Goal: Task Accomplishment & Management: Use online tool/utility

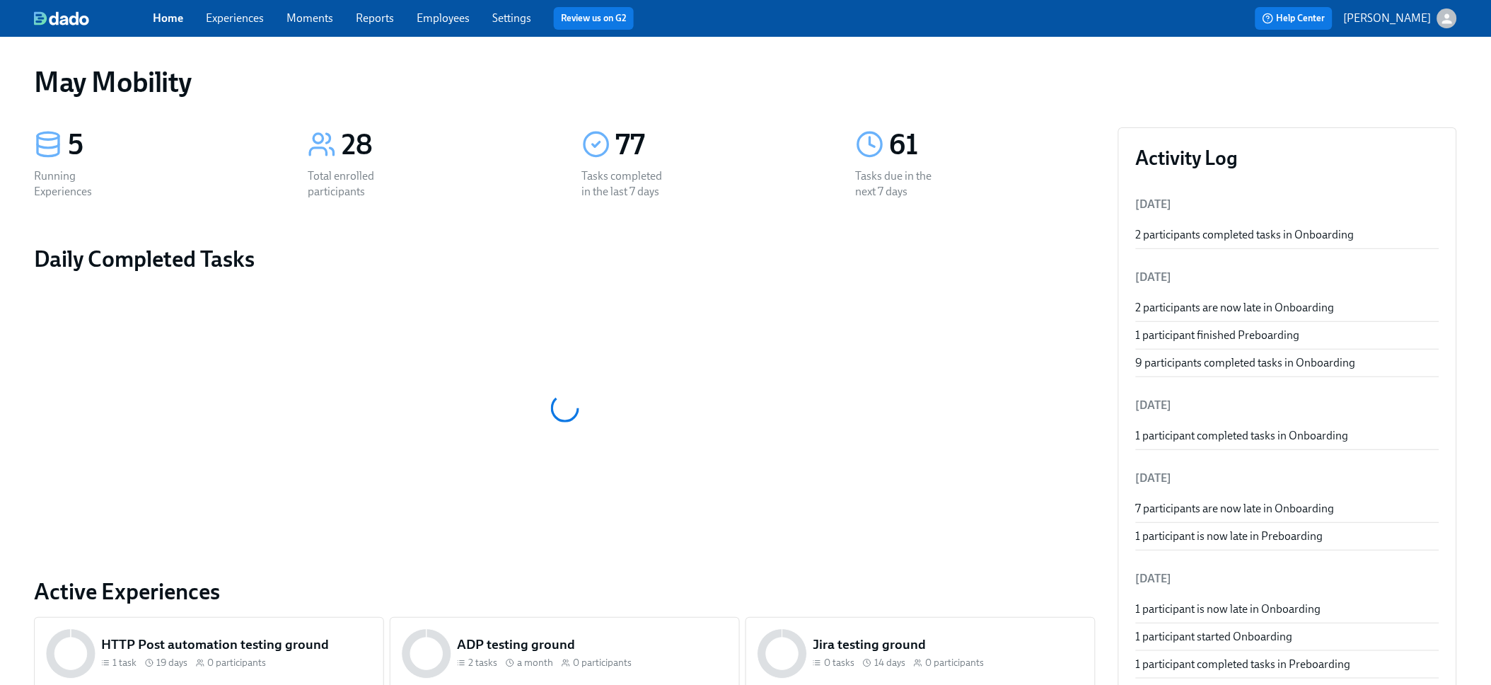
click at [248, 19] on link "Experiences" at bounding box center [235, 17] width 58 height 13
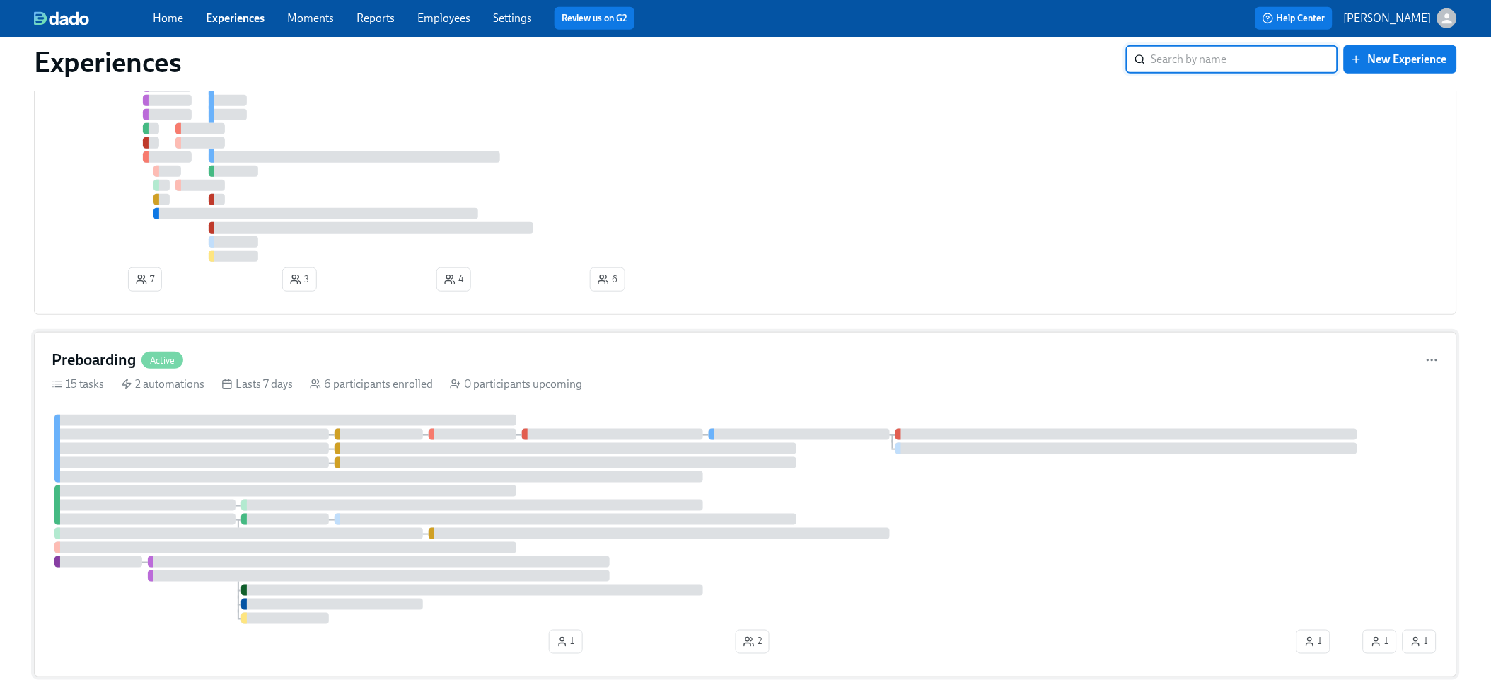
scroll to position [235, 0]
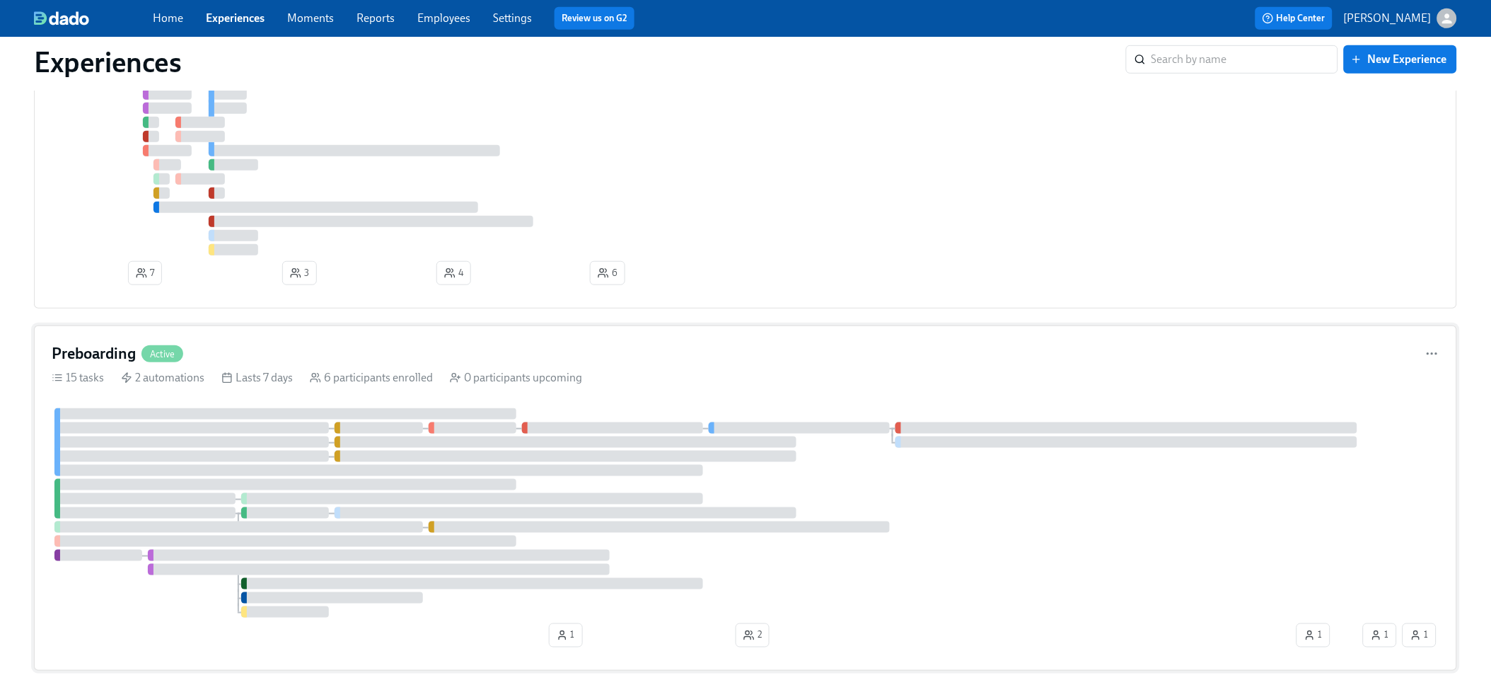
click at [297, 452] on div at bounding box center [191, 455] width 274 height 11
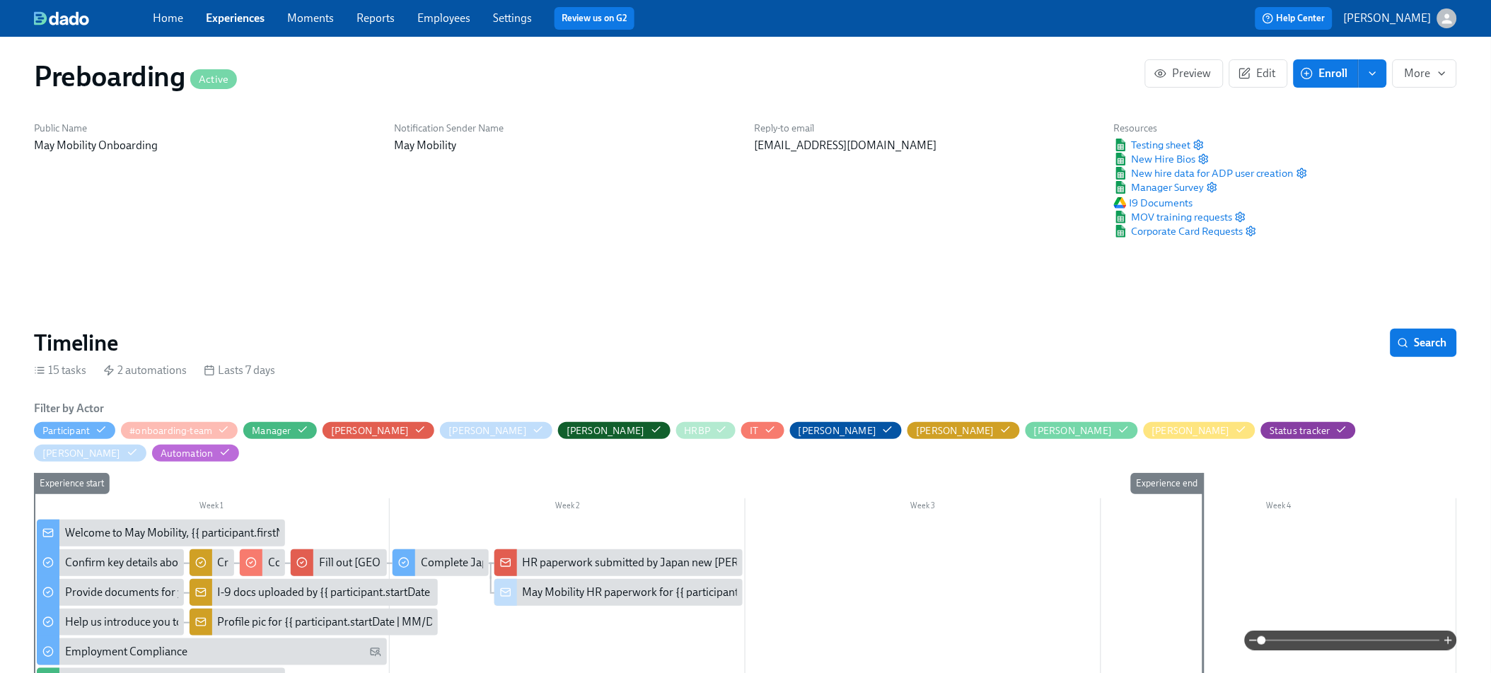
scroll to position [9, 0]
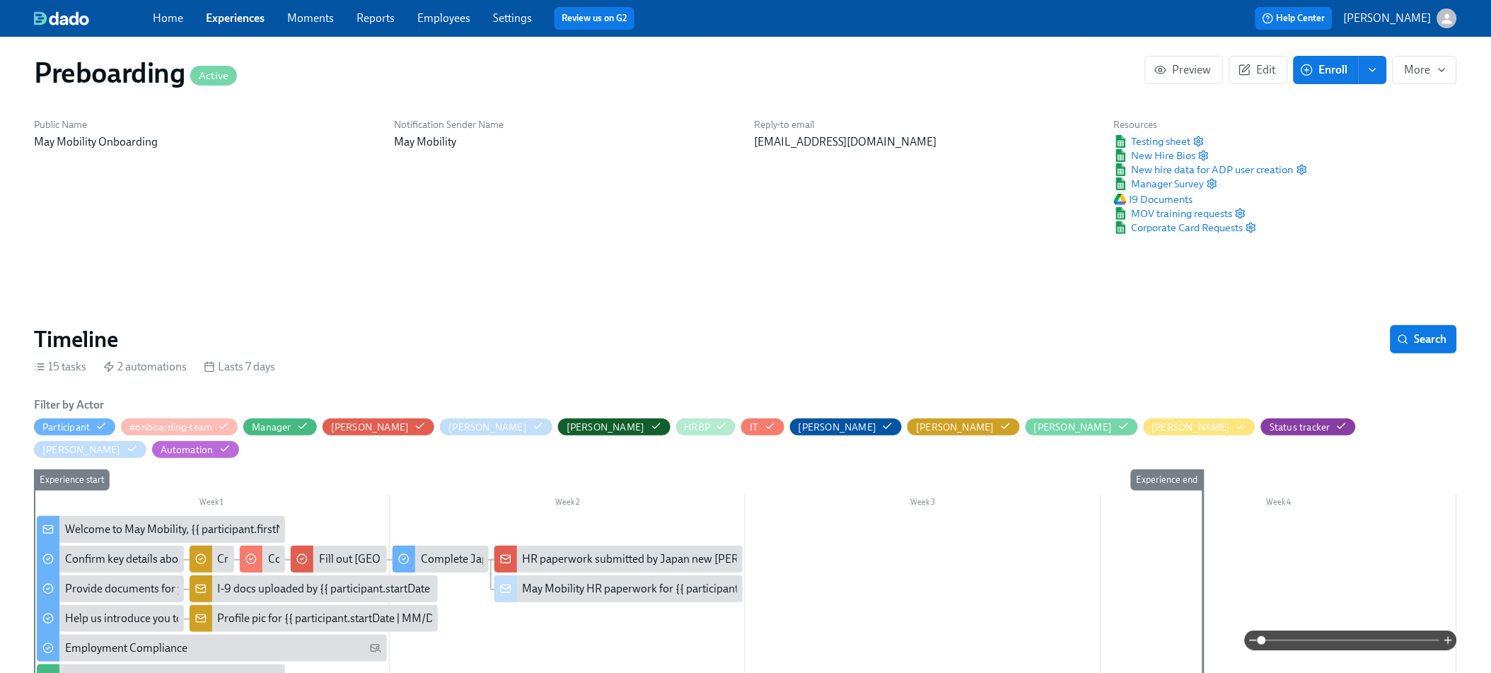
click at [465, 14] on link "Employees" at bounding box center [443, 17] width 53 height 13
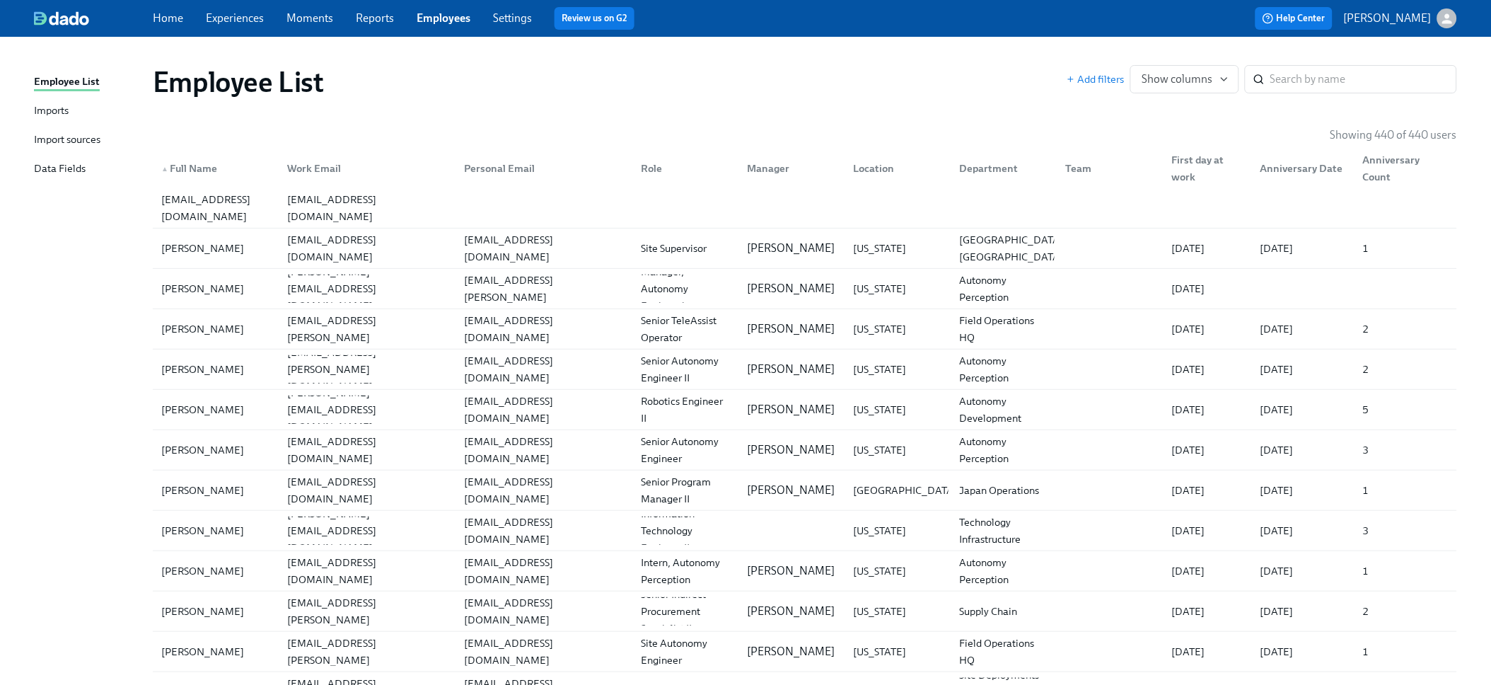
click at [95, 136] on div "Import sources" at bounding box center [67, 141] width 66 height 18
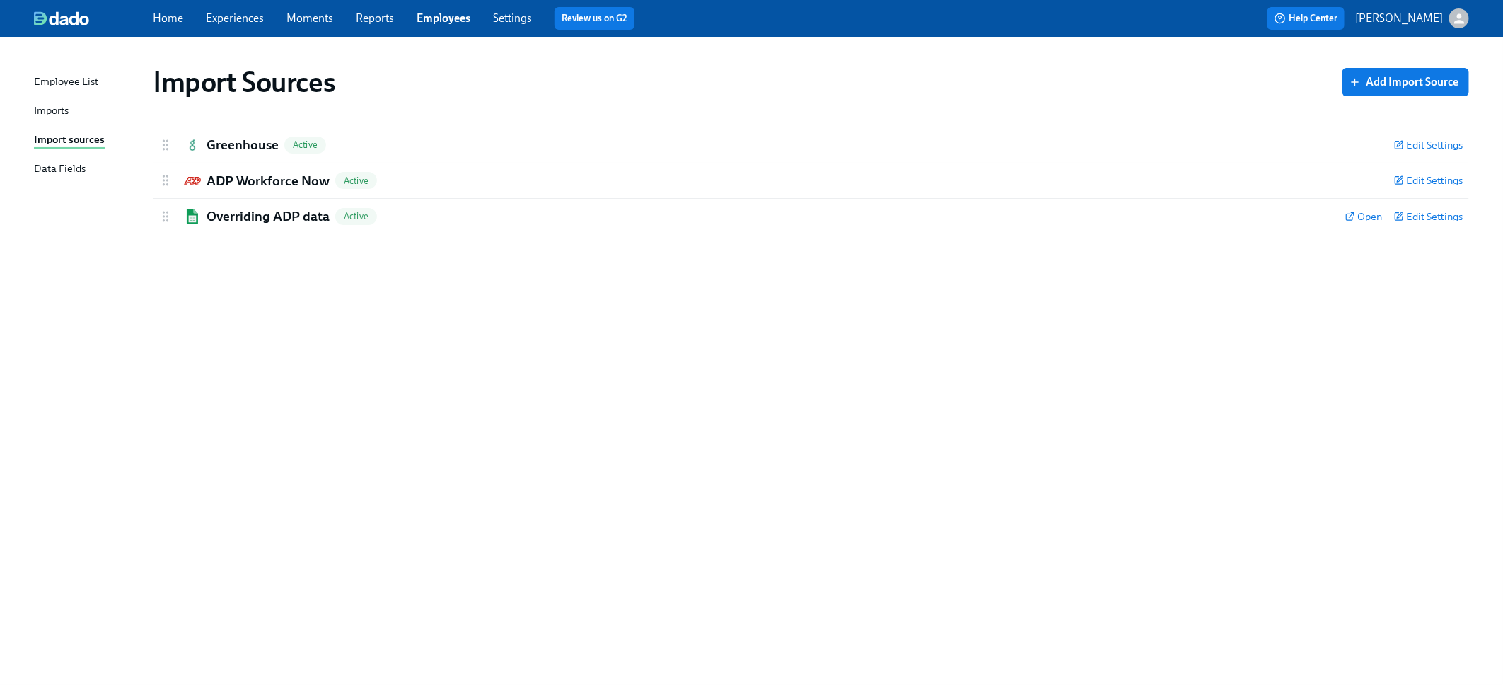
click at [73, 109] on link "Imports" at bounding box center [87, 112] width 107 height 18
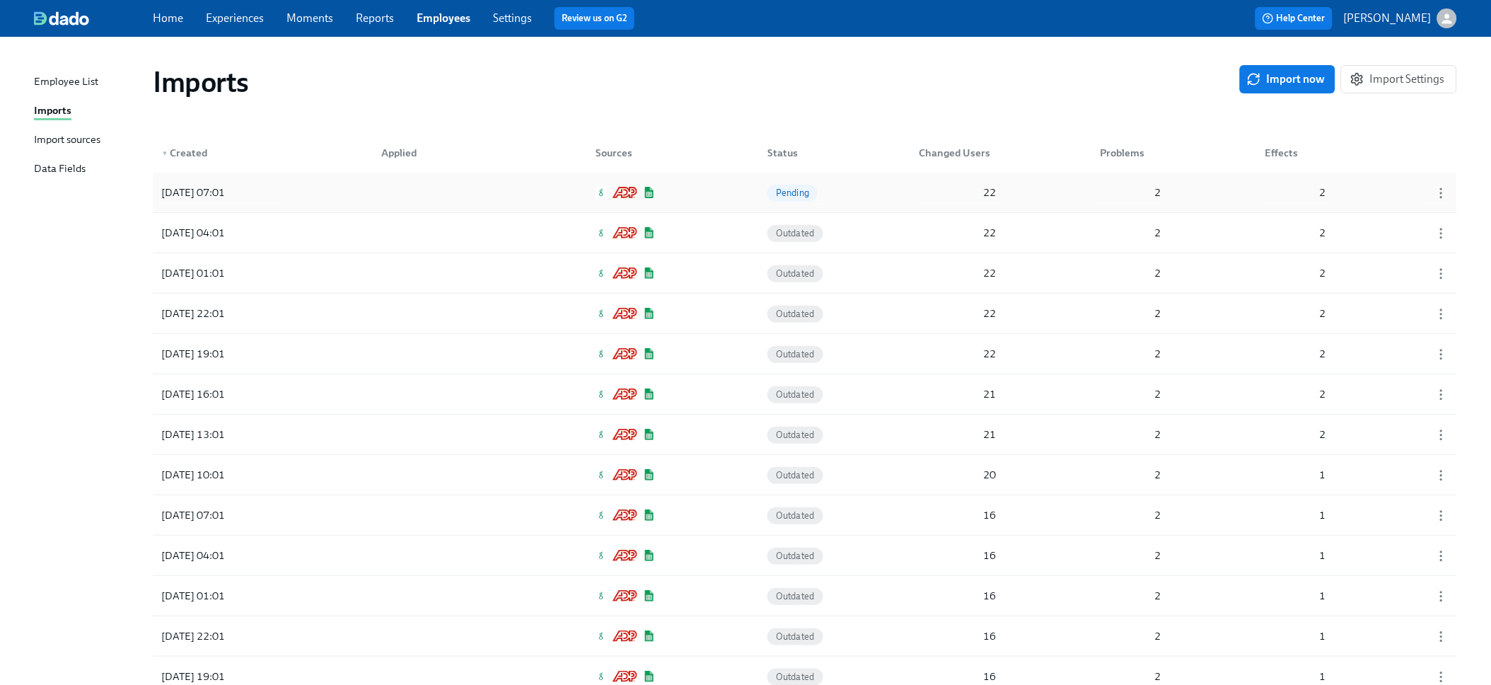
click at [436, 179] on div at bounding box center [433, 192] width 127 height 28
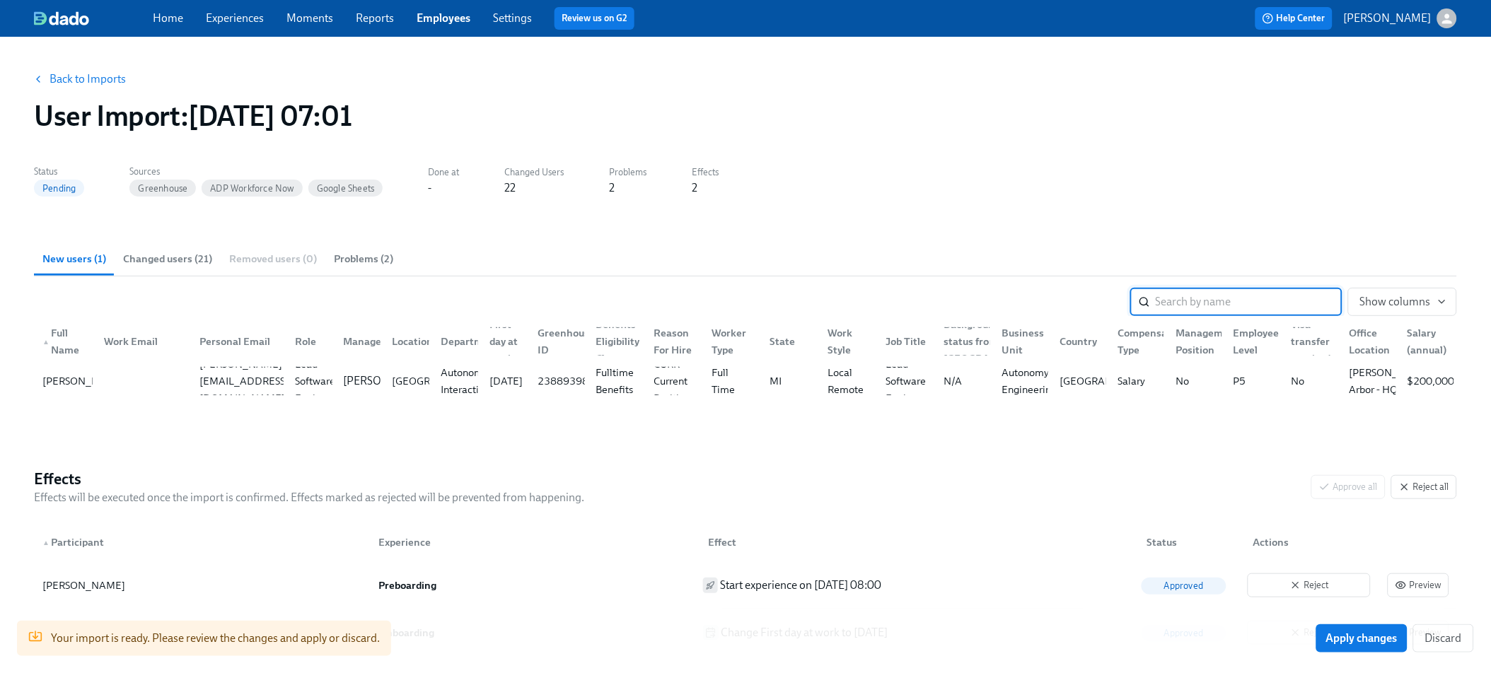
click at [162, 252] on span "Changed users (21)" at bounding box center [167, 259] width 89 height 16
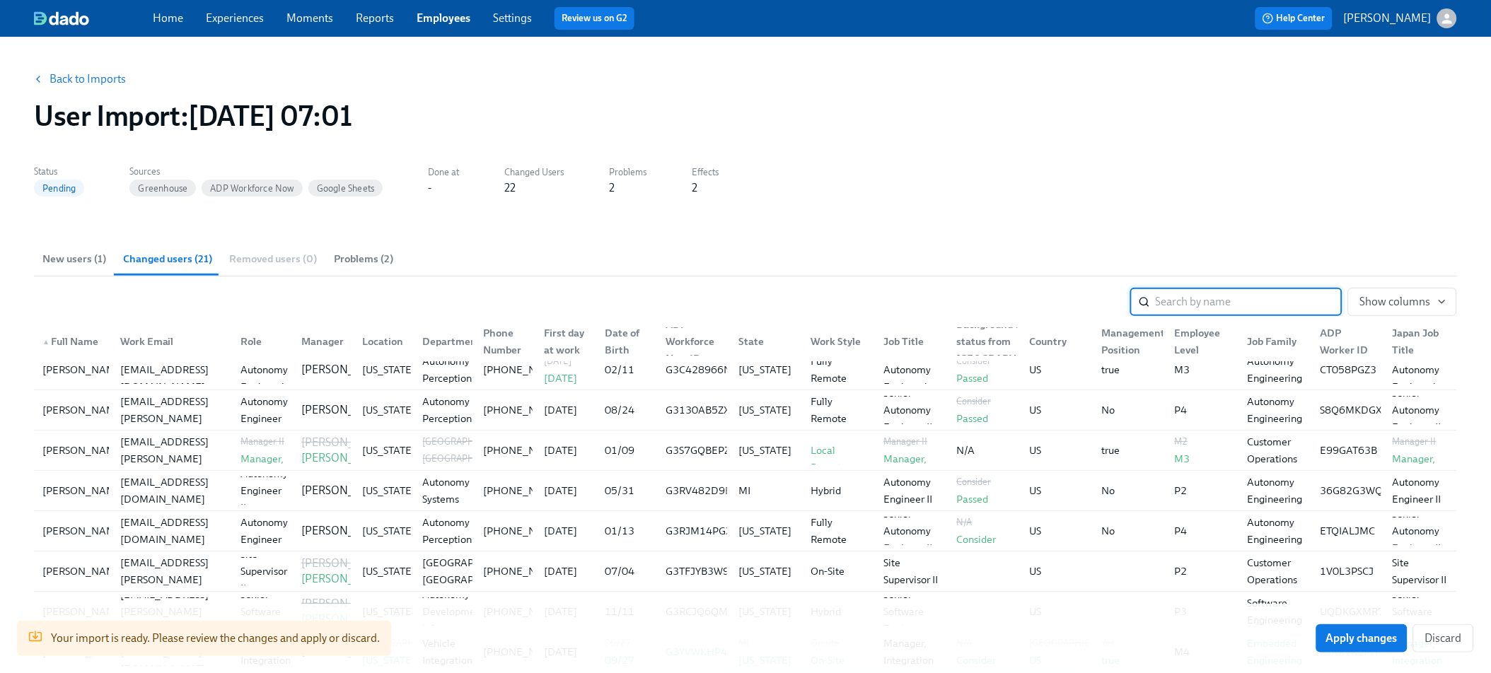
scroll to position [52, 0]
click at [86, 262] on span "New users (1)" at bounding box center [74, 259] width 64 height 16
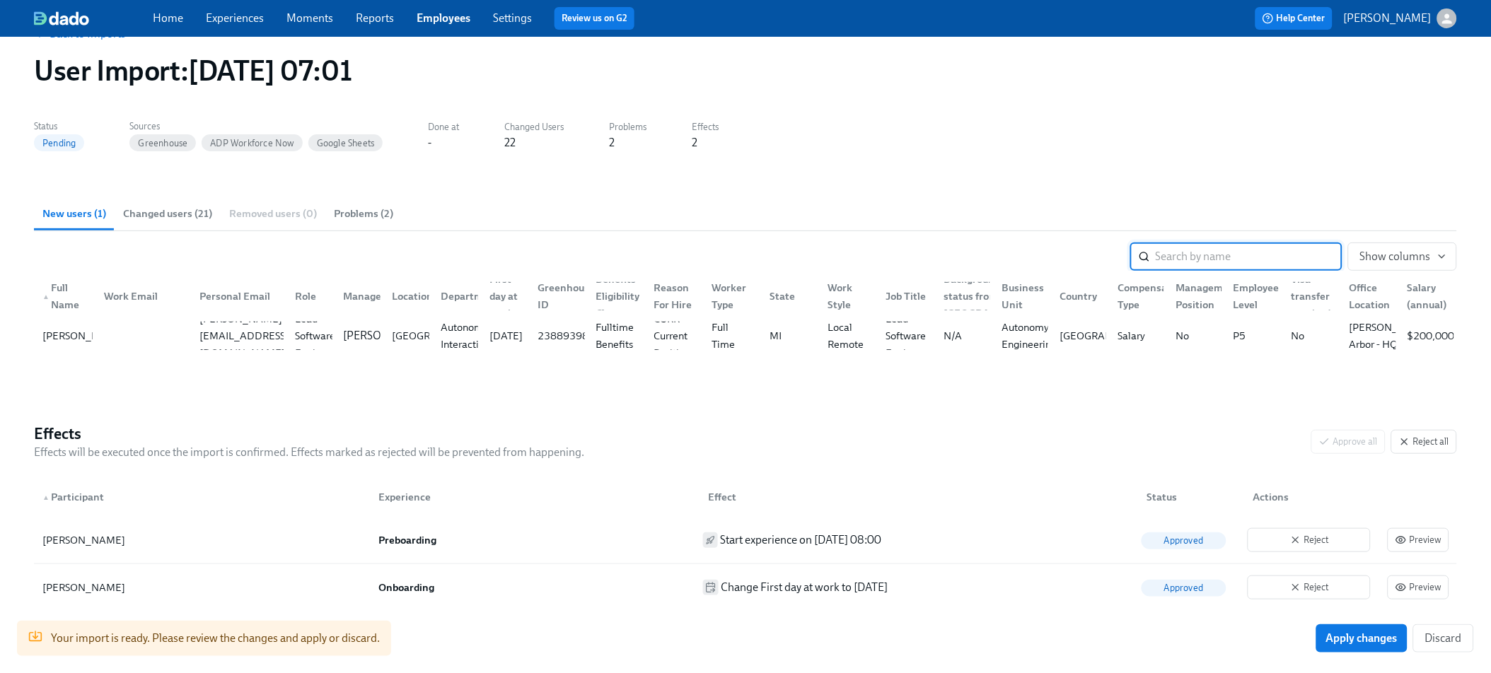
scroll to position [107, 0]
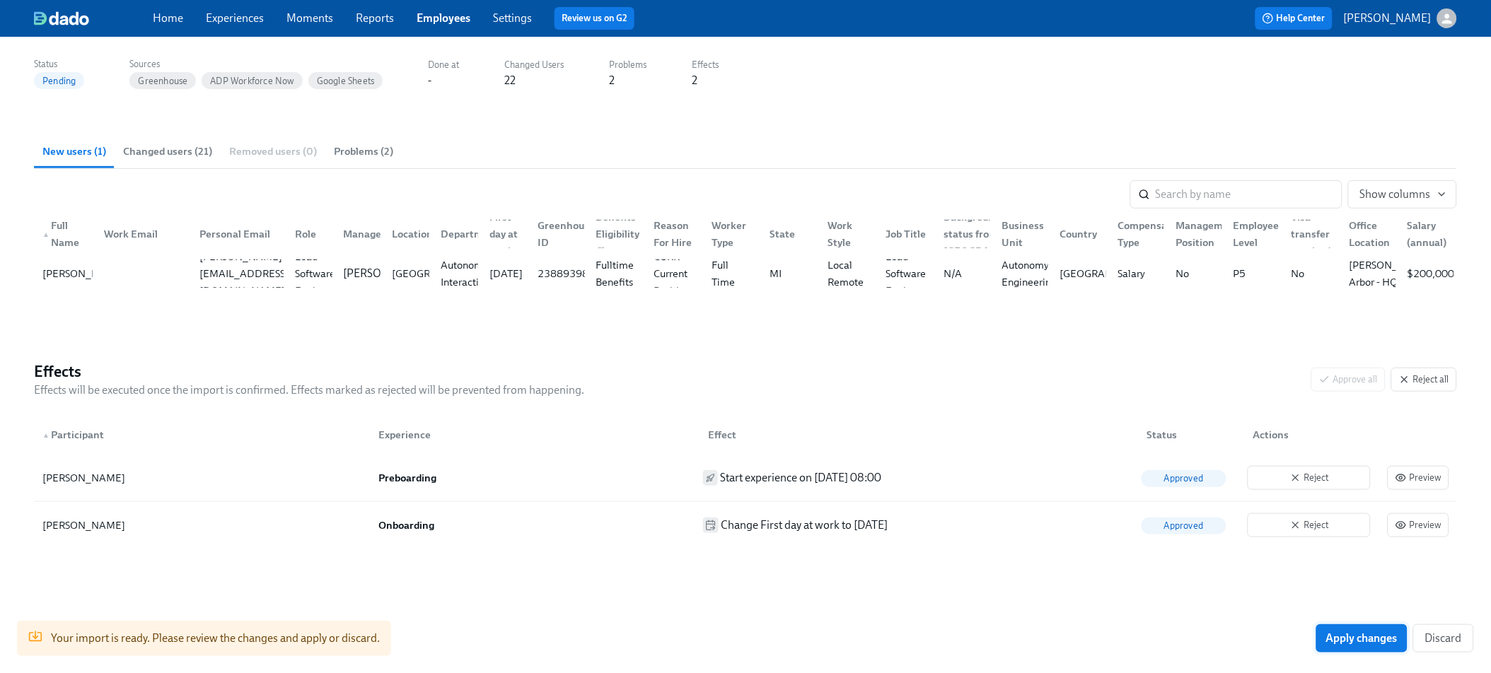
click at [1360, 632] on span "Apply changes" at bounding box center [1361, 638] width 71 height 14
click at [213, 17] on link "Experiences" at bounding box center [235, 17] width 58 height 13
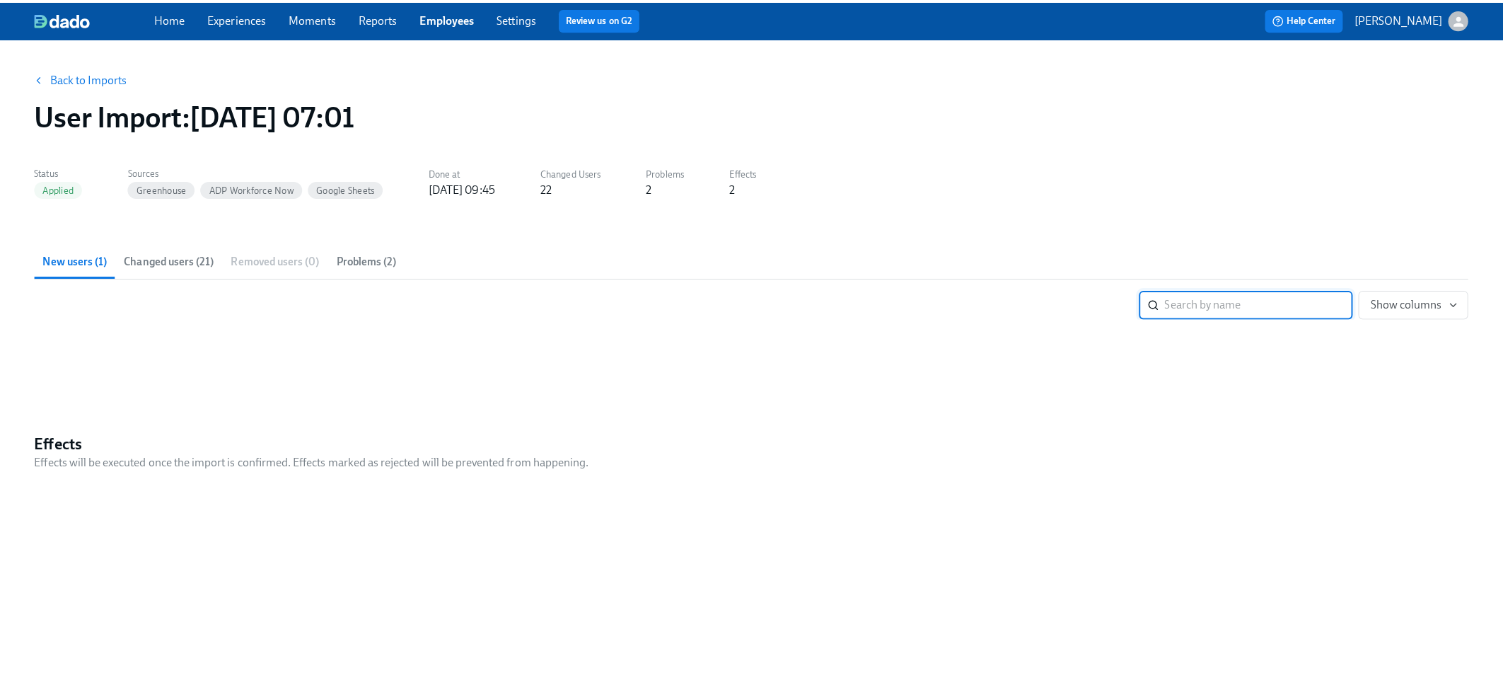
scroll to position [0, 0]
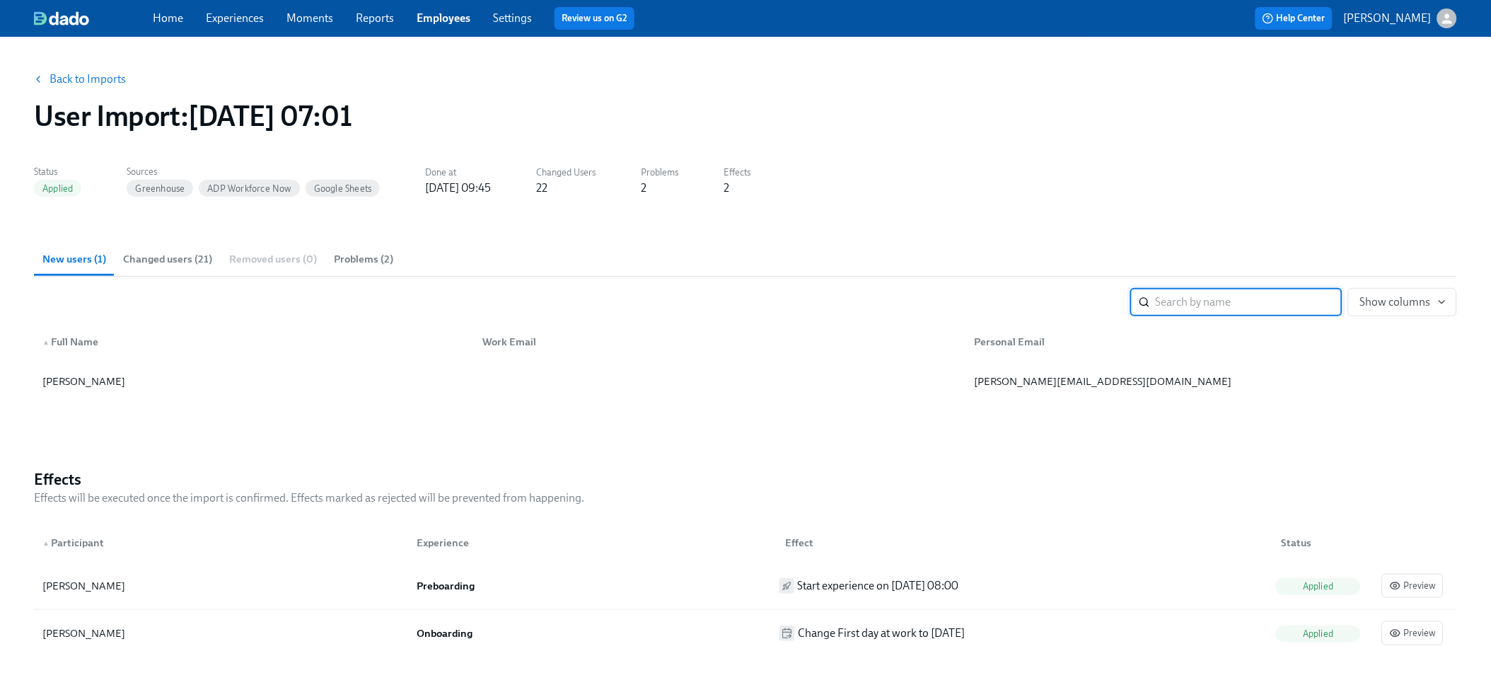
click at [435, 19] on link "Employees" at bounding box center [444, 17] width 54 height 13
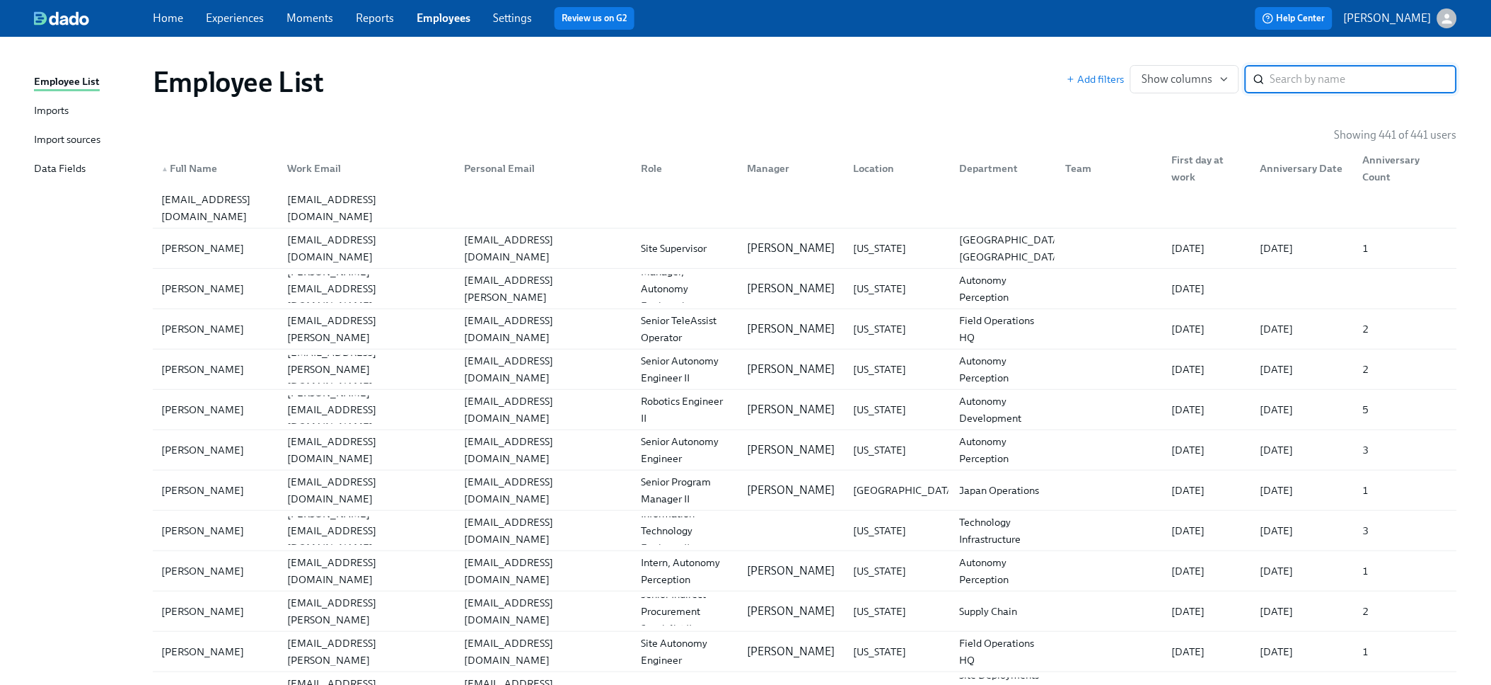
click at [64, 112] on div "Imports" at bounding box center [51, 112] width 35 height 18
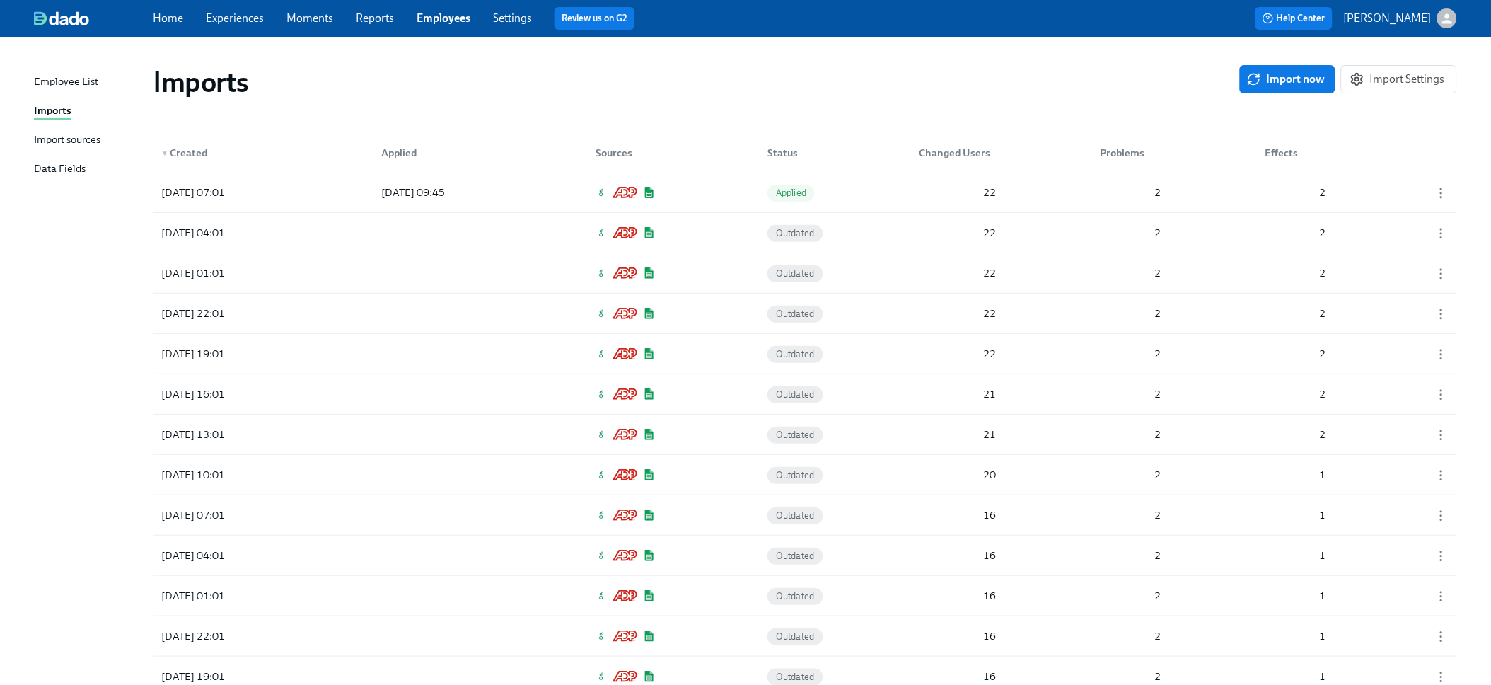
click at [58, 142] on div "Import sources" at bounding box center [67, 141] width 66 height 18
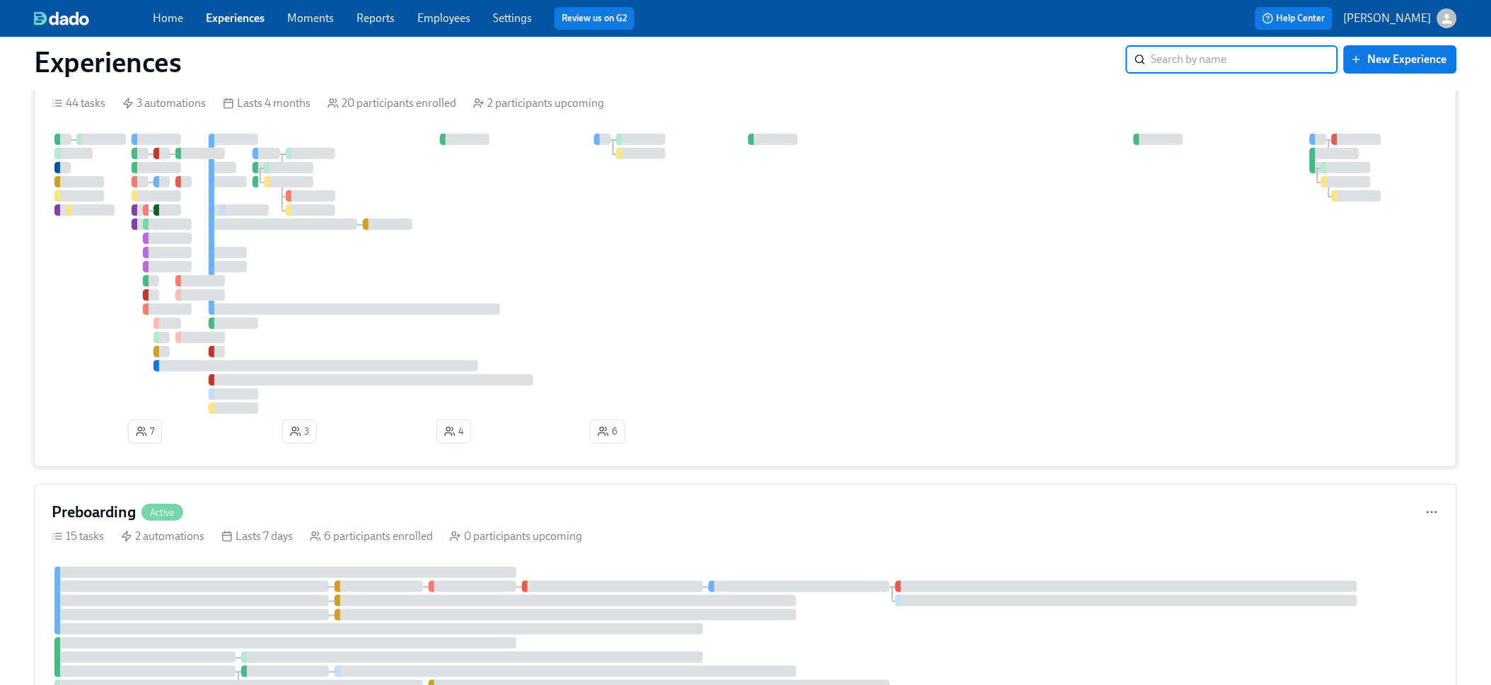
scroll to position [156, 0]
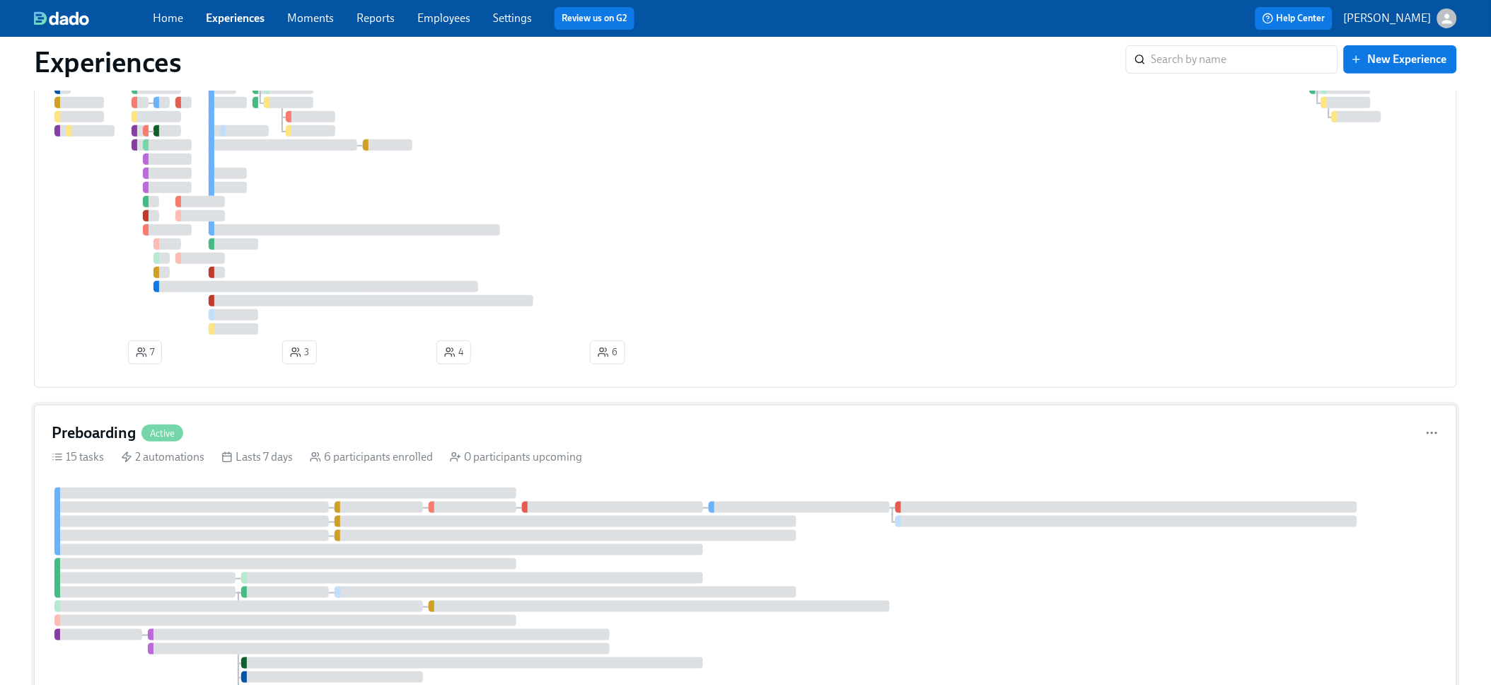
click at [390, 440] on div "Preboarding Active" at bounding box center [745, 432] width 1387 height 21
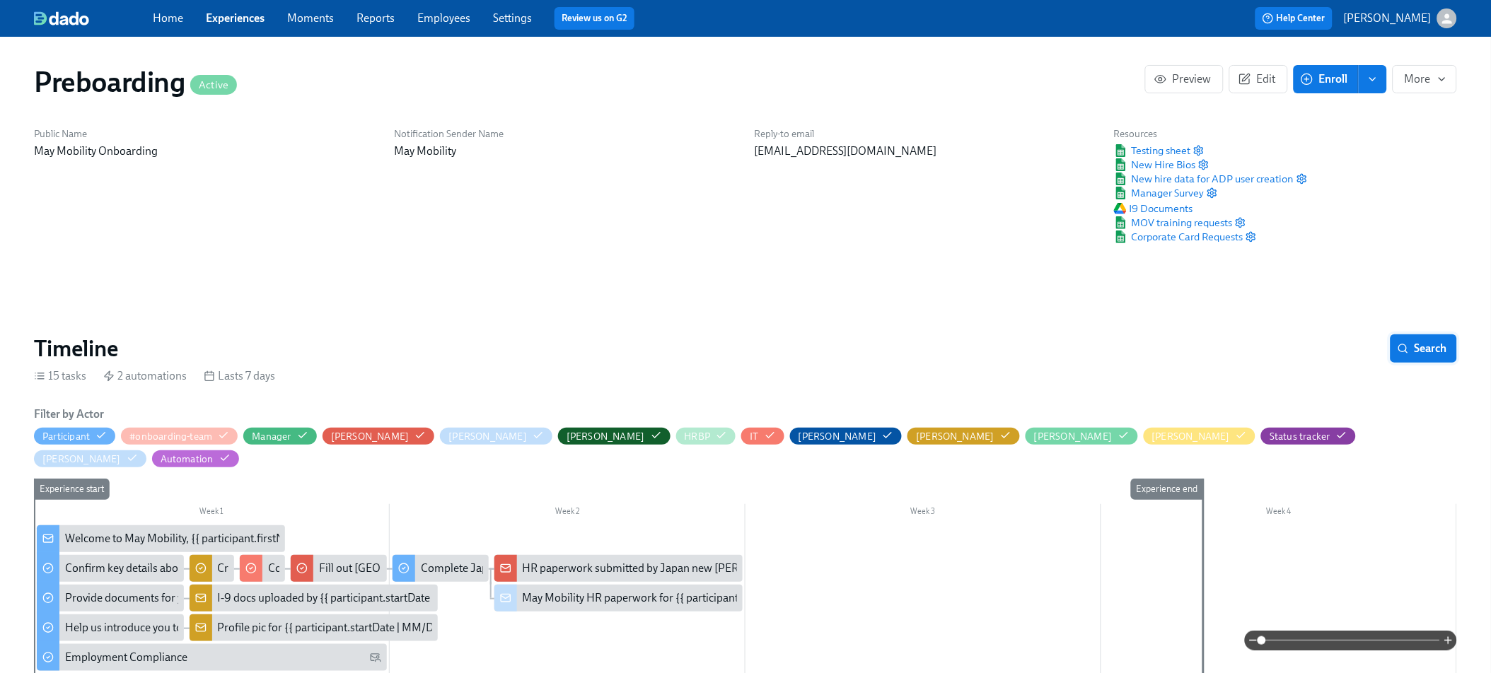
click at [1411, 356] on button "Search" at bounding box center [1423, 348] width 66 height 28
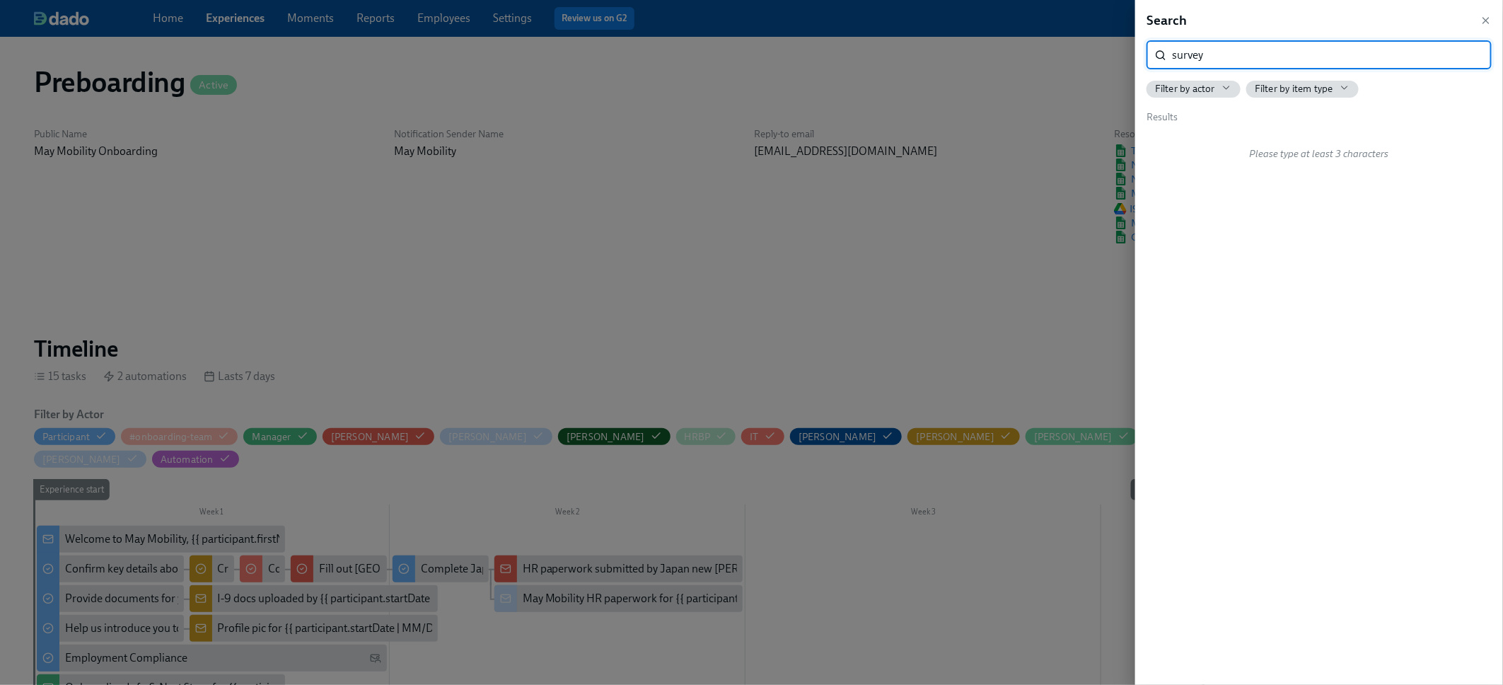
type input "survey"
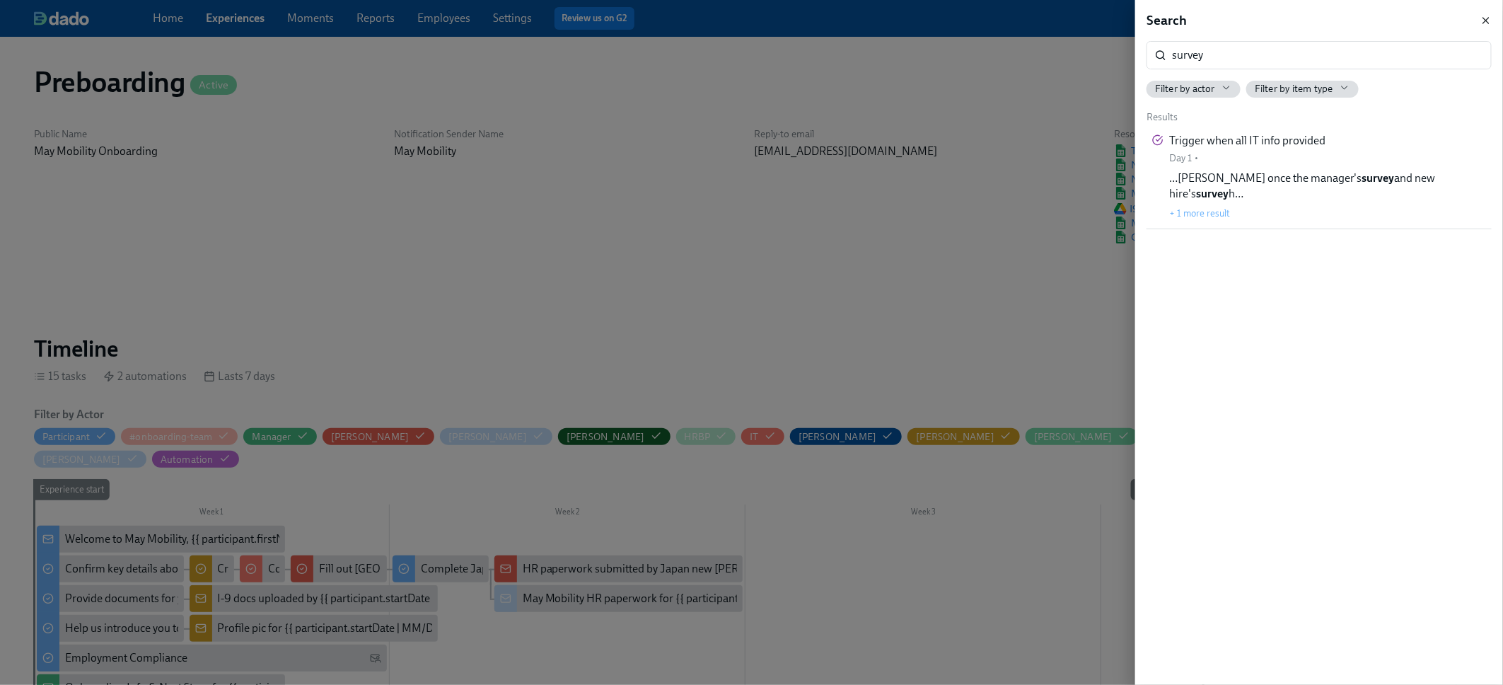
click at [1487, 22] on icon "button" at bounding box center [1486, 21] width 6 height 6
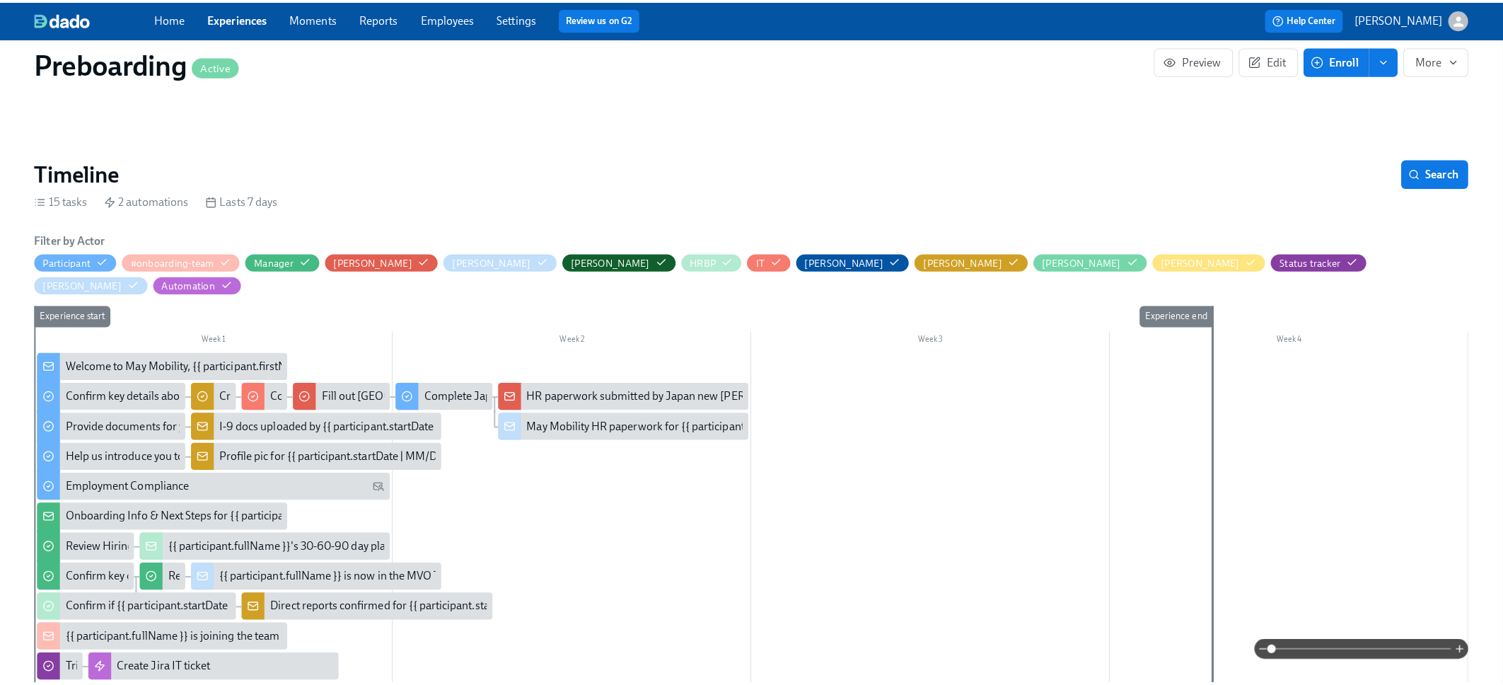
scroll to position [21, 0]
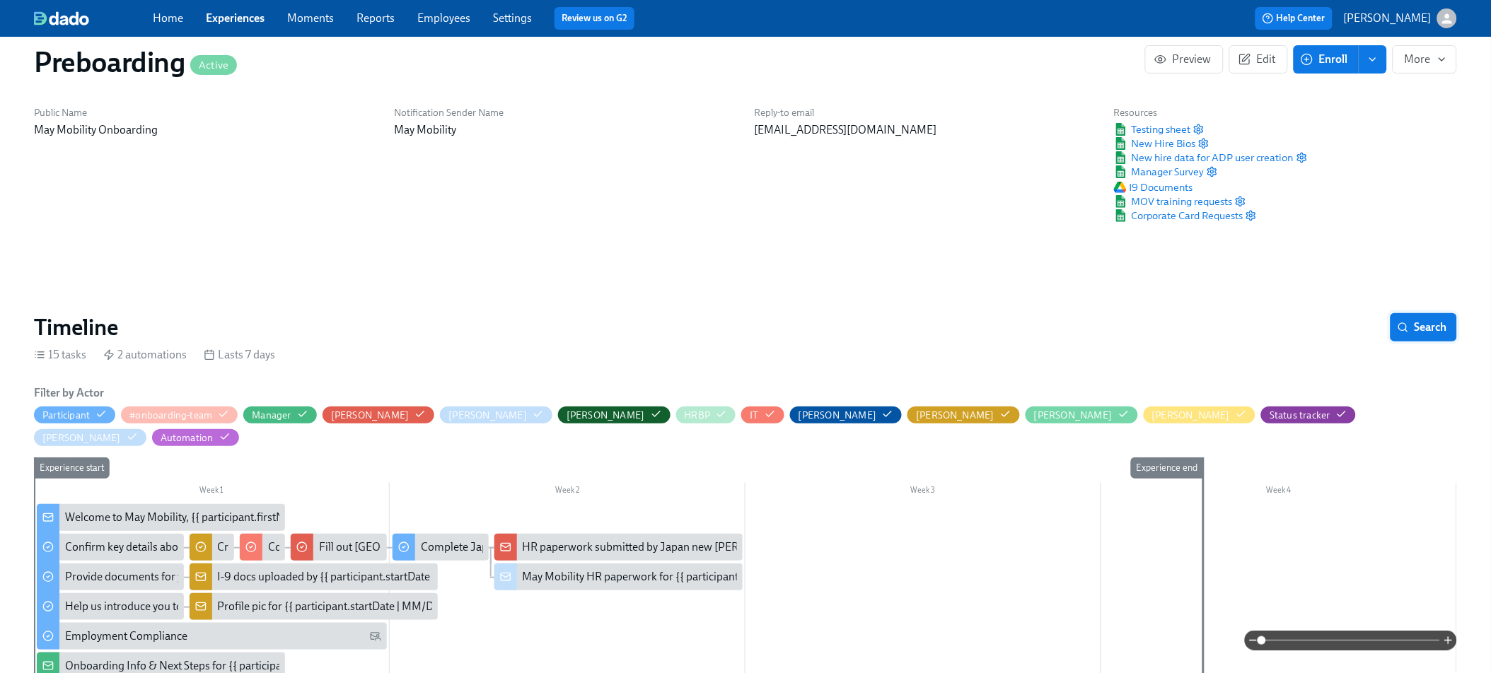
click at [1407, 328] on icon "button" at bounding box center [1402, 327] width 11 height 11
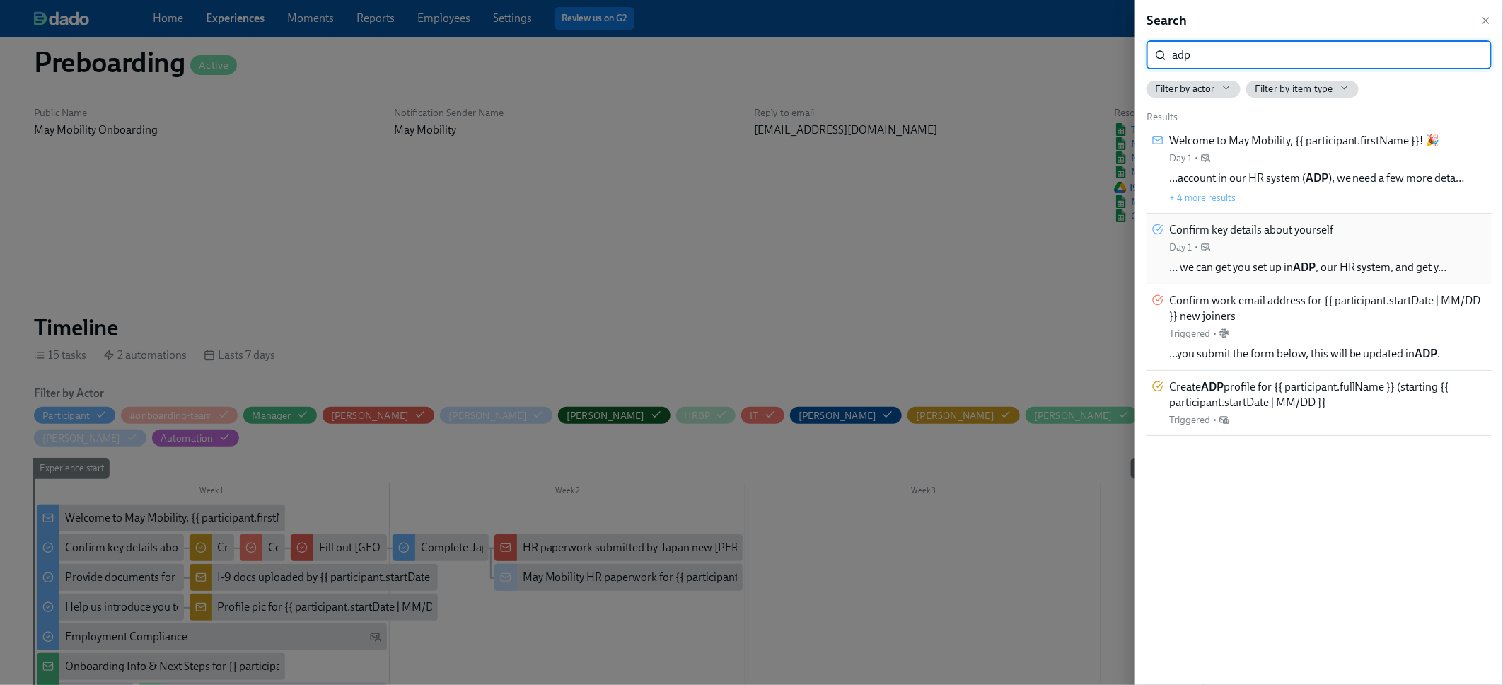
type input "adp"
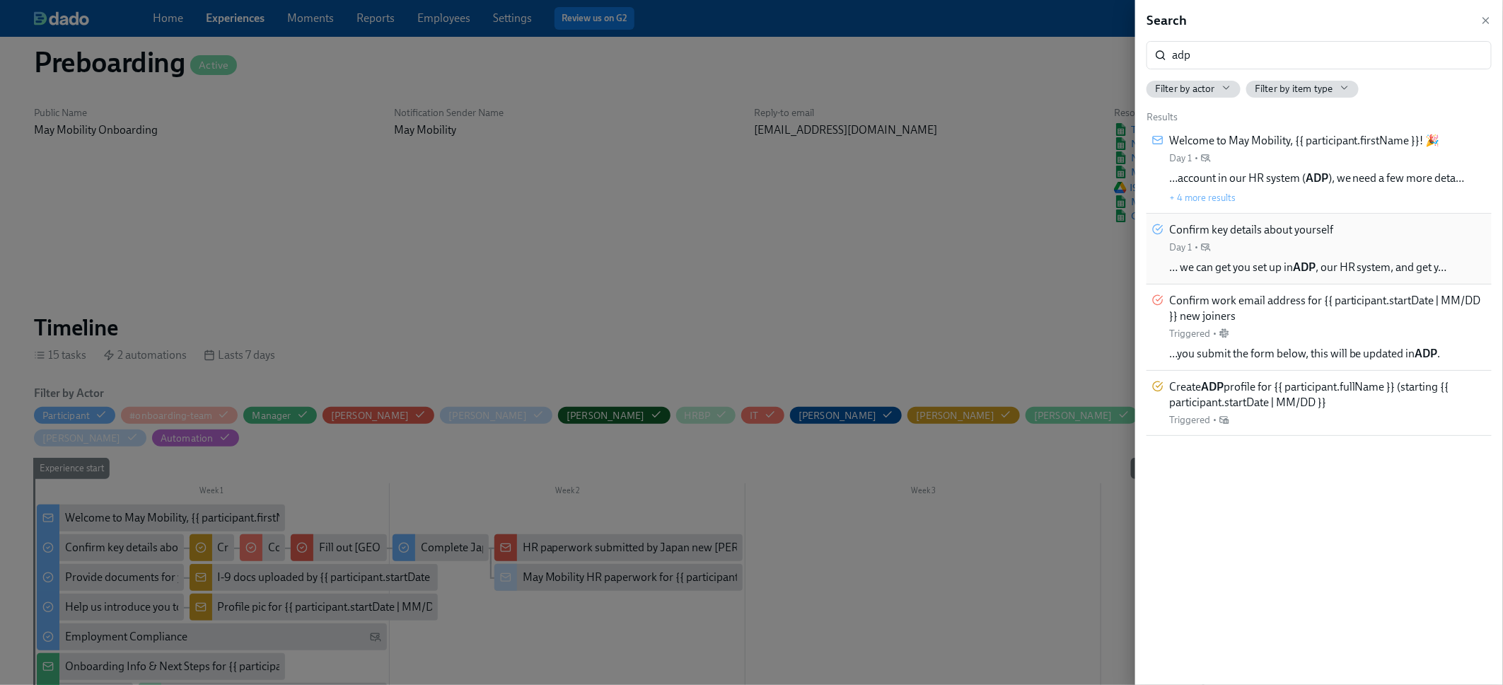
click at [1344, 243] on div "Confirm key details about yourself Day 1 • … we can get you set up in ADP , our…" at bounding box center [1308, 248] width 278 height 53
